Goal: Task Accomplishment & Management: Complete application form

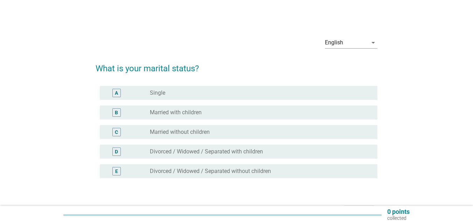
click at [118, 112] on div "B" at bounding box center [116, 113] width 8 height 8
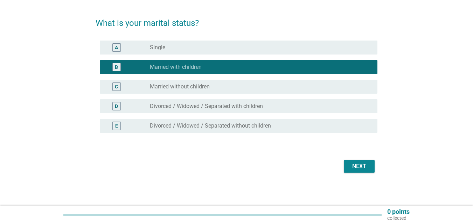
scroll to position [46, 0]
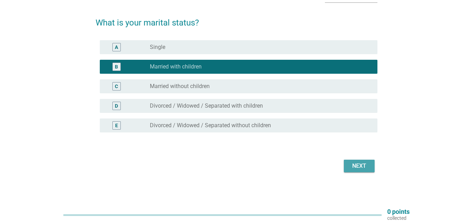
click at [354, 165] on div "Next" at bounding box center [359, 166] width 20 height 8
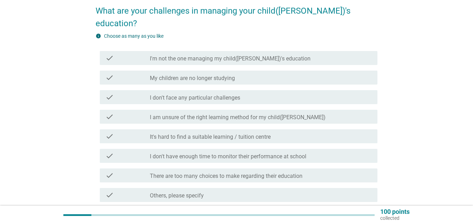
scroll to position [70, 0]
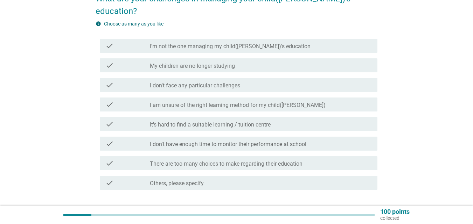
click at [207, 161] on label "There are too many choices to make regarding their education" at bounding box center [226, 164] width 153 height 7
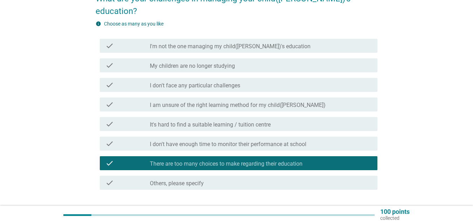
click at [355, 211] on div "Next" at bounding box center [359, 215] width 20 height 8
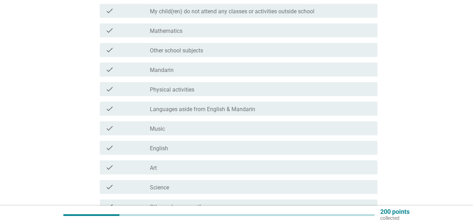
scroll to position [0, 0]
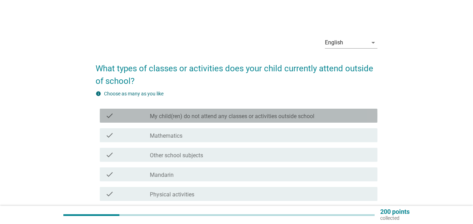
drag, startPoint x: 230, startPoint y: 115, endPoint x: 241, endPoint y: 120, distance: 11.4
click at [230, 115] on label "My child(ren) do not attend any classes or activities outside school" at bounding box center [232, 116] width 165 height 7
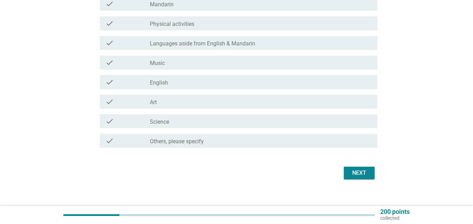
scroll to position [175, 0]
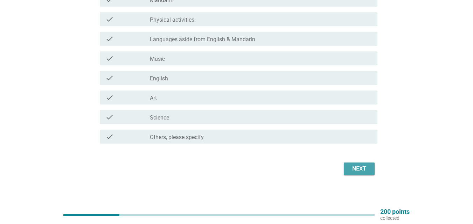
click at [369, 168] on button "Next" at bounding box center [359, 169] width 31 height 13
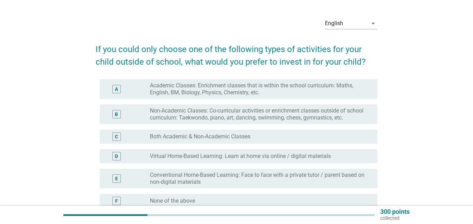
scroll to position [35, 0]
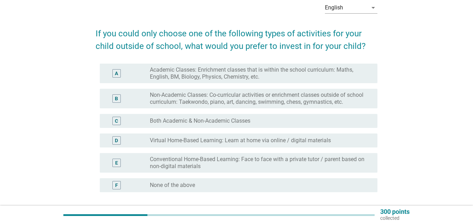
click at [279, 164] on label "Conventional Home-Based Learning: Face to face with a private tutor / parent ba…" at bounding box center [258, 163] width 216 height 14
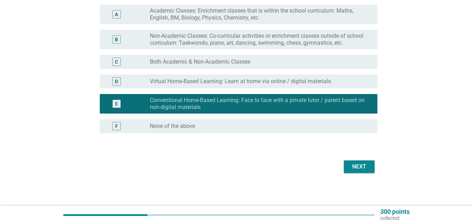
scroll to position [95, 0]
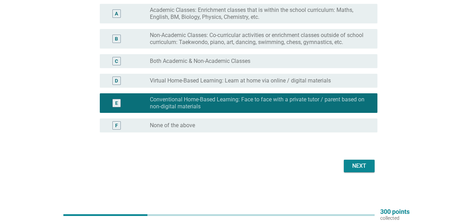
click at [353, 162] on button "Next" at bounding box center [359, 166] width 31 height 13
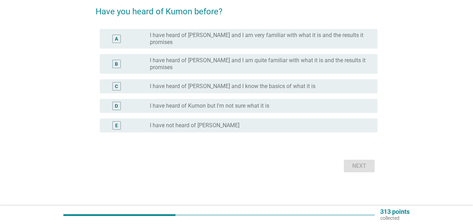
scroll to position [0, 0]
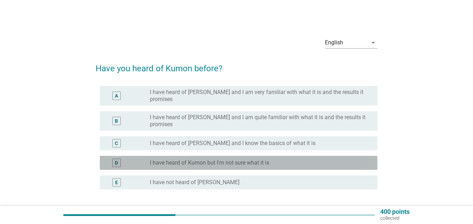
click at [293, 160] on div "radio_button_unchecked I have heard of Kumon but I'm not sure what it is" at bounding box center [258, 163] width 216 height 7
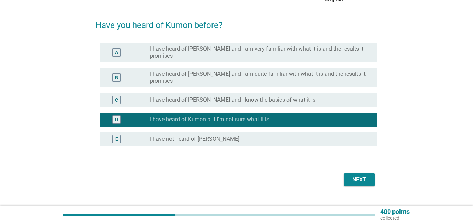
scroll to position [46, 0]
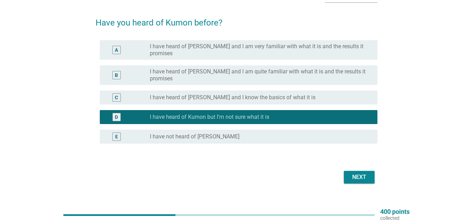
click at [358, 171] on button "Next" at bounding box center [359, 177] width 31 height 13
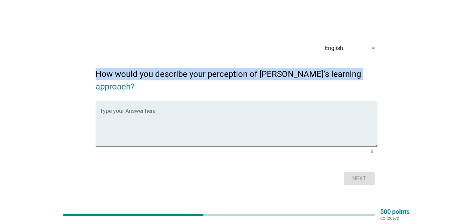
drag, startPoint x: 92, startPoint y: 79, endPoint x: 360, endPoint y: 84, distance: 267.9
click at [360, 84] on div "English arrow_drop_down How would you describe your perception of [PERSON_NAME]…" at bounding box center [236, 112] width 293 height 161
copy h2 "How would you describe your perception of [PERSON_NAME]’s learning approach"
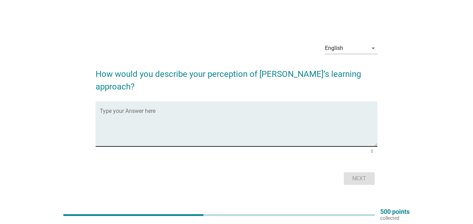
click at [168, 126] on textarea "Type your Answer here" at bounding box center [239, 128] width 278 height 37
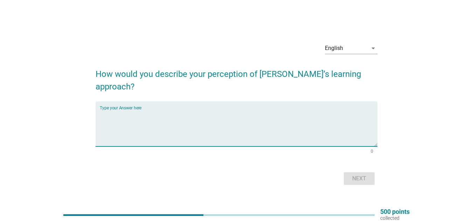
paste textarea "Kumon is widely perceived as a highly structured, systematic, and repetitive le…"
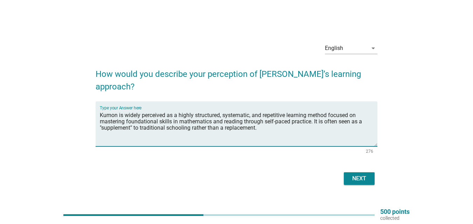
type textarea "Kumon is widely perceived as a highly structured, systematic, and repetitive le…"
click at [360, 175] on div "Next" at bounding box center [359, 179] width 20 height 8
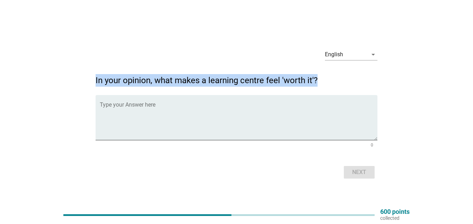
drag, startPoint x: 92, startPoint y: 81, endPoint x: 316, endPoint y: 79, distance: 223.4
click at [316, 79] on div "English arrow_drop_down In your opinion, what makes a learning centre feel 'wor…" at bounding box center [236, 112] width 293 height 149
copy h2 "In your opinion, what makes a learning centre feel 'worth it'?"
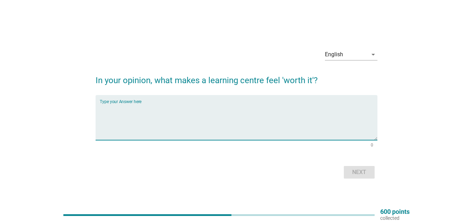
paste textarea "Communication and Partnership"
type textarea "Communication and Partnership"
click at [358, 171] on div "Next" at bounding box center [359, 172] width 20 height 8
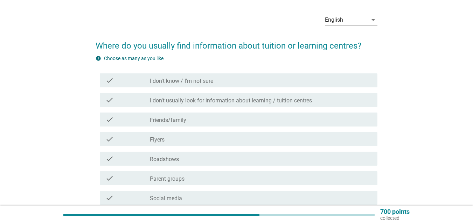
scroll to position [35, 0]
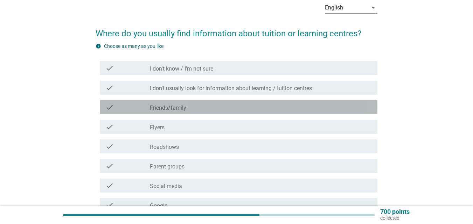
click at [202, 109] on div "check_box_outline_blank Friends/family" at bounding box center [261, 107] width 222 height 8
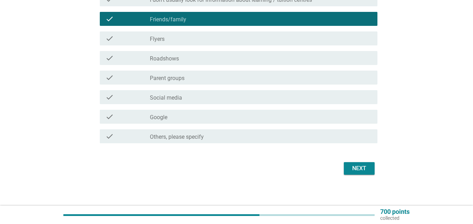
scroll to position [126, 0]
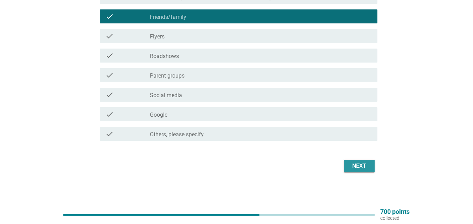
click at [358, 171] on button "Next" at bounding box center [359, 166] width 31 height 13
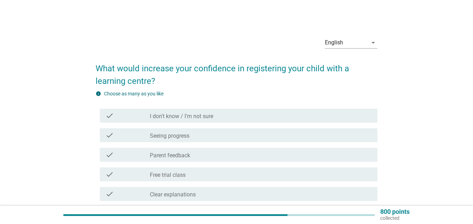
scroll to position [35, 0]
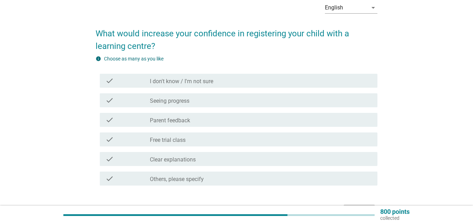
click at [198, 158] on div "check_box_outline_blank Clear explanations" at bounding box center [261, 159] width 222 height 8
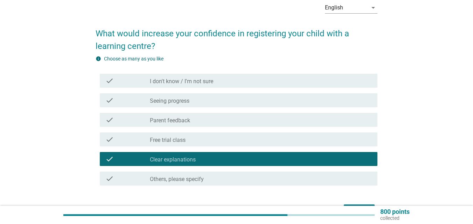
scroll to position [80, 0]
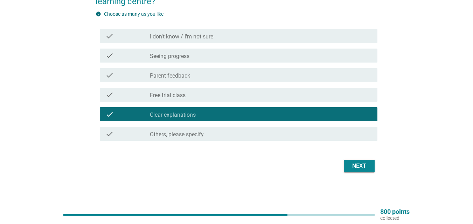
click at [353, 167] on div "Next" at bounding box center [359, 166] width 20 height 8
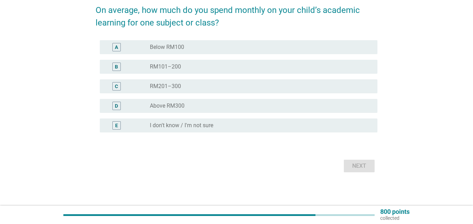
scroll to position [0, 0]
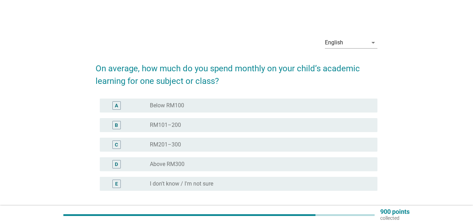
click at [206, 161] on div "radio_button_unchecked Above RM300" at bounding box center [261, 164] width 222 height 8
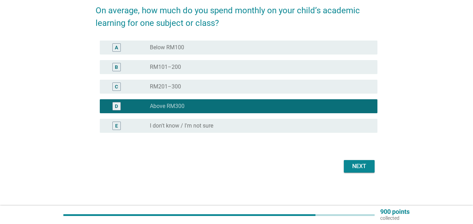
scroll to position [58, 0]
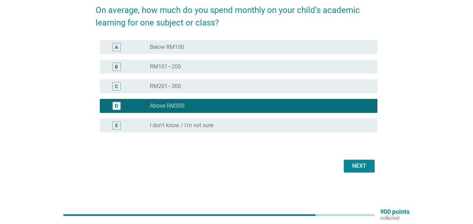
click at [369, 170] on button "Next" at bounding box center [359, 166] width 31 height 13
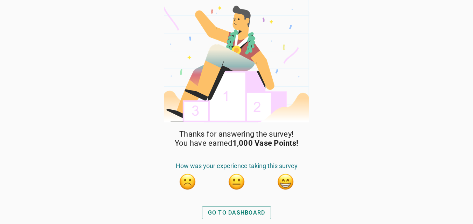
click at [236, 187] on button "button" at bounding box center [237, 182] width 18 height 18
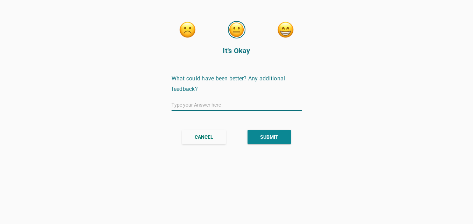
click at [226, 106] on input "text" at bounding box center [237, 104] width 130 height 11
type input "S"
type input "OK"
click at [259, 141] on button "SUBMIT" at bounding box center [269, 137] width 43 height 14
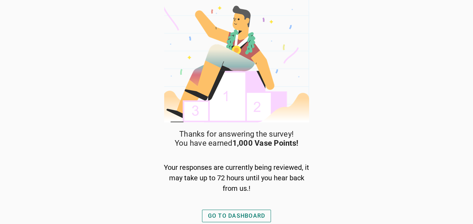
scroll to position [0, 0]
